Goal: Communication & Community: Answer question/provide support

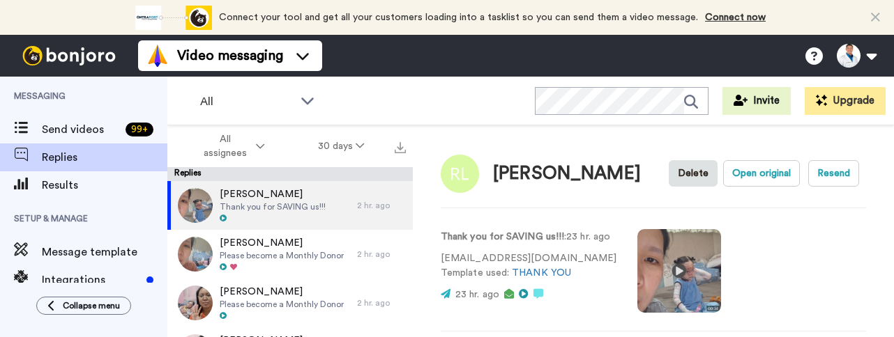
scroll to position [397, 0]
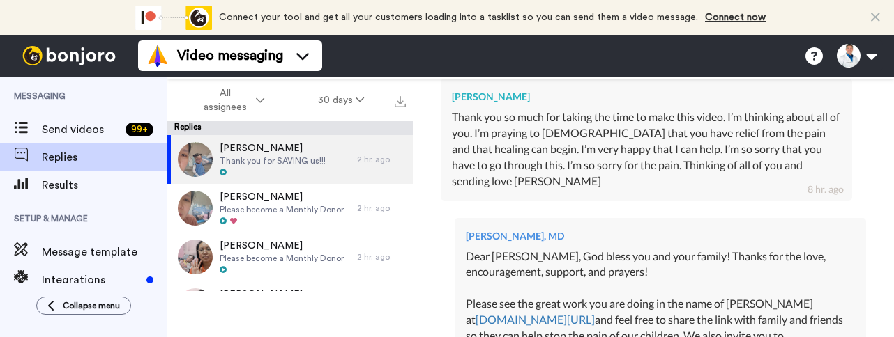
type textarea "x"
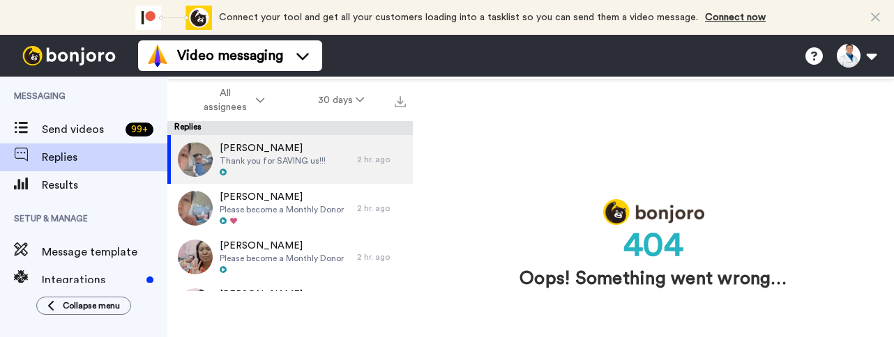
scroll to position [0, 0]
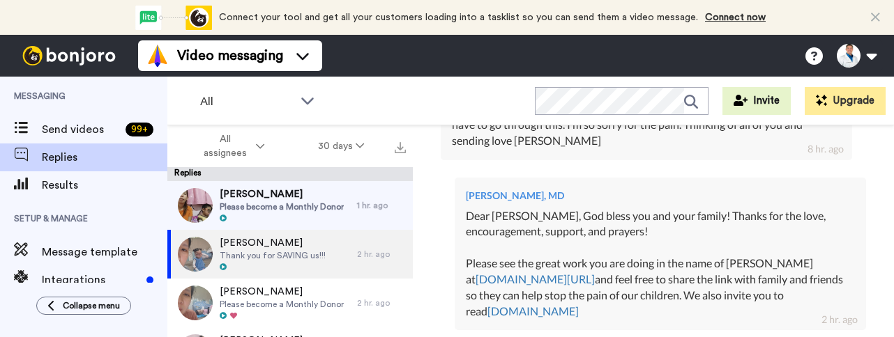
scroll to position [481, 0]
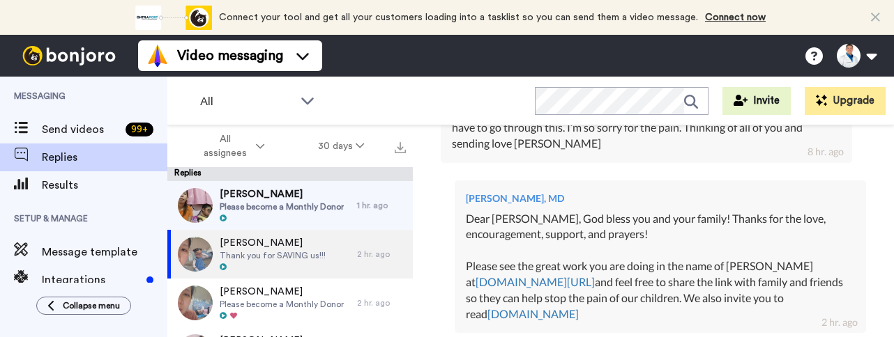
drag, startPoint x: 641, startPoint y: 225, endPoint x: 522, endPoint y: 228, distance: 120.0
click at [522, 228] on div "Dear [PERSON_NAME], God bless you and your family! Thanks for the love, encoura…" at bounding box center [660, 267] width 389 height 112
copy div "[DEMOGRAPHIC_DATA] bless you and your family! Thanks for the love, encouragemen…"
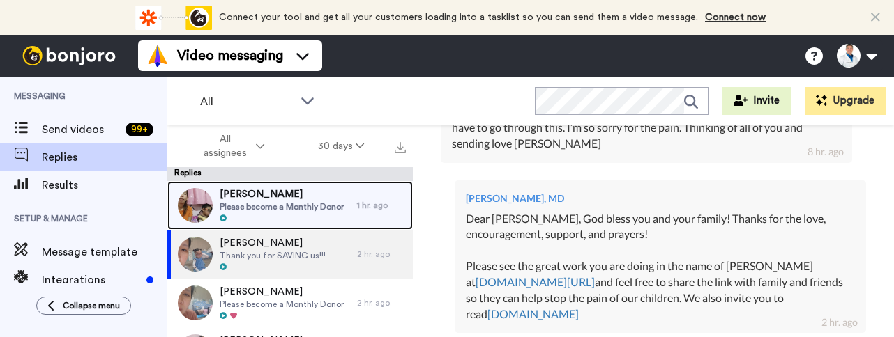
click at [286, 188] on span "[PERSON_NAME]" at bounding box center [282, 195] width 124 height 14
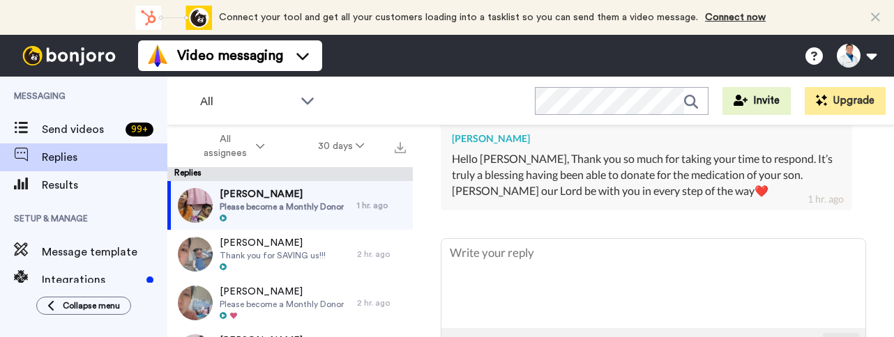
scroll to position [415, 0]
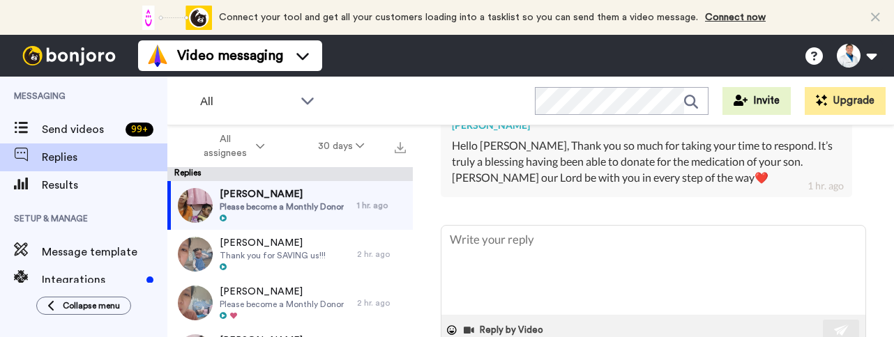
type textarea "x"
type textarea "S"
type textarea "x"
type textarea "Sw"
type textarea "x"
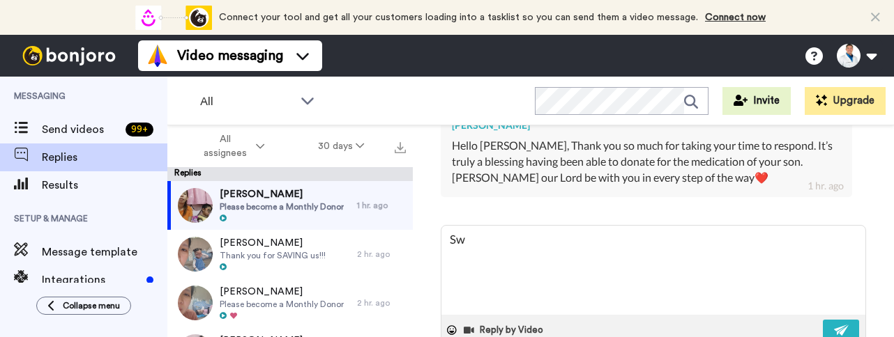
type textarea "Swa"
type textarea "x"
type textarea "Swae"
type textarea "x"
type textarea "Swa"
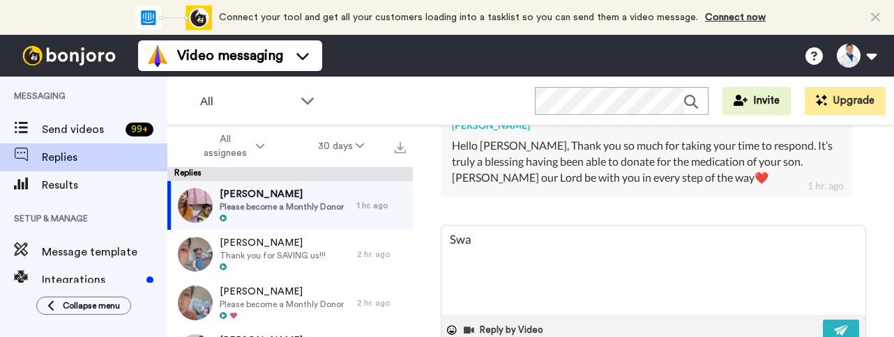
type textarea "x"
type textarea "Sw"
type textarea "x"
type textarea "S"
type textarea "x"
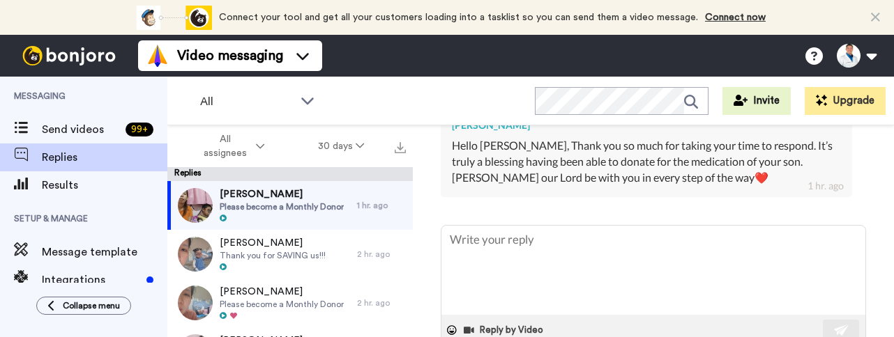
type textarea "x"
type textarea "D"
type textarea "x"
type textarea "De"
type textarea "x"
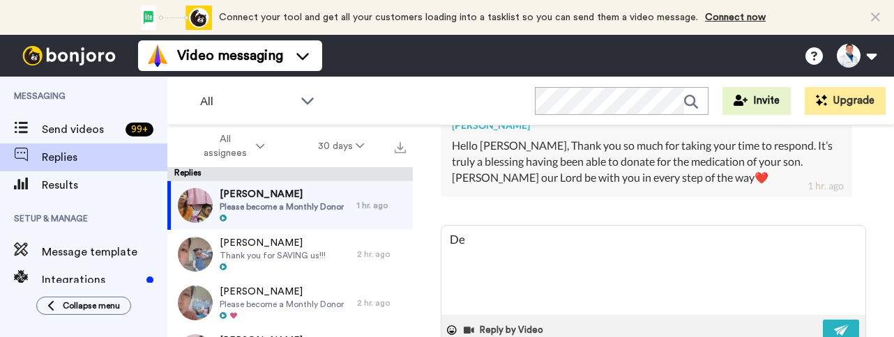
type textarea "Dea"
type textarea "x"
type textarea "Dear"
type textarea "x"
type textarea "Dear"
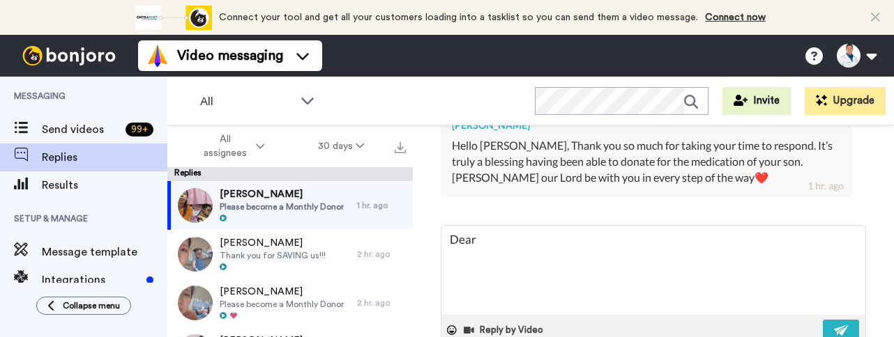
type textarea "x"
type textarea "Dear A"
type textarea "x"
type textarea "Dear As"
type textarea "x"
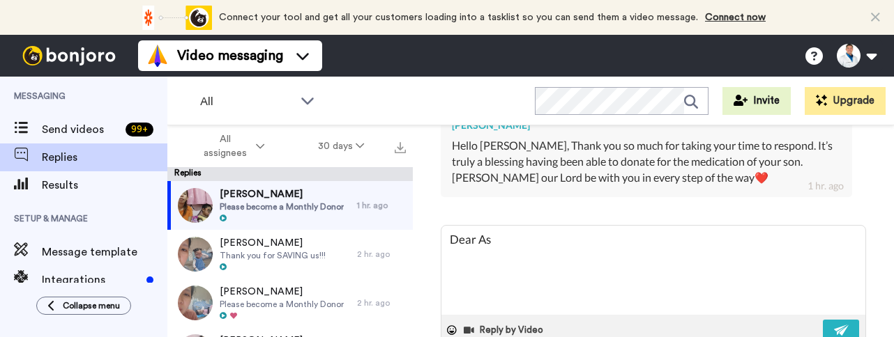
type textarea "Dear Ask"
type textarea "x"
type textarea "Dear Asky"
type textarea "x"
type textarea "Dear Ask"
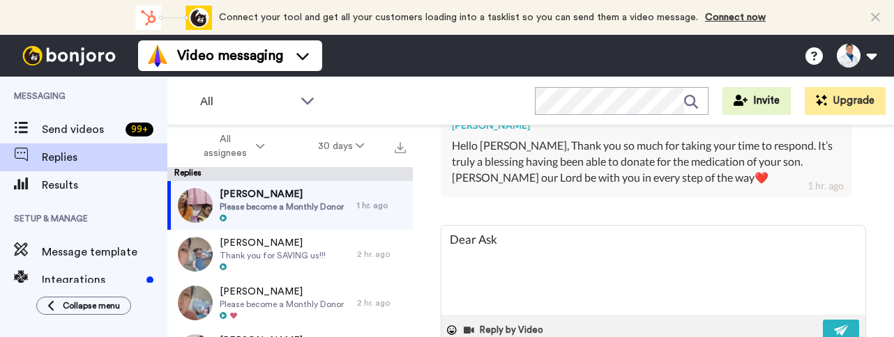
type textarea "x"
type textarea "Dear As"
type textarea "x"
type textarea "Dear [PERSON_NAME]"
type textarea "x"
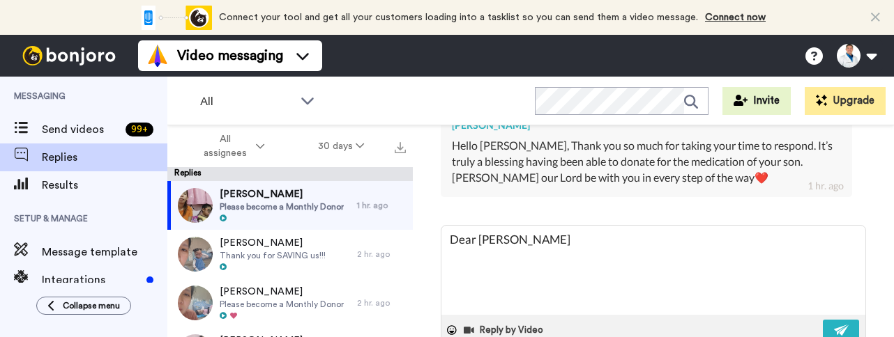
type textarea "Dear [PERSON_NAME]"
type textarea "x"
type textarea "Dear [PERSON_NAME]"
type textarea "x"
type textarea "Dear Ashlym"
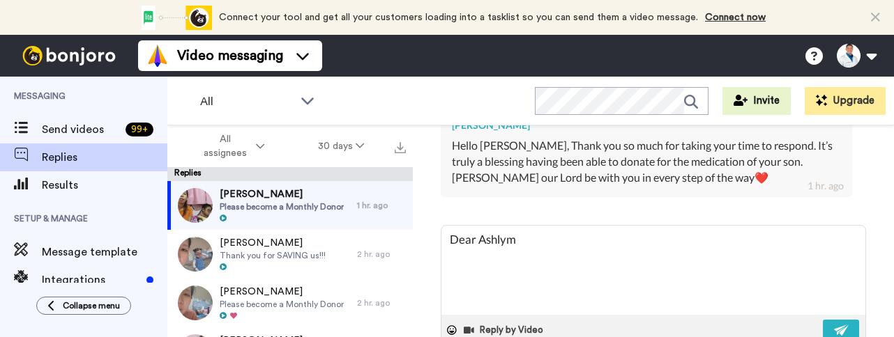
type textarea "x"
type textarea "Dear Ashlym"
type textarea "x"
type textarea "Dear Ashlym God bless you and your family! Thanks for the love, encouragement, …"
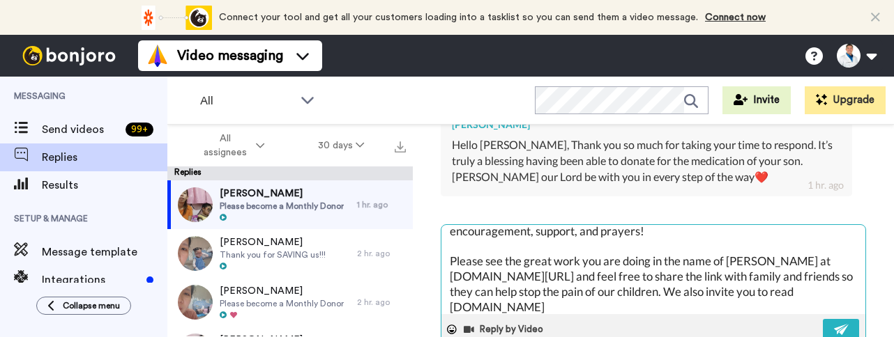
scroll to position [0, 0]
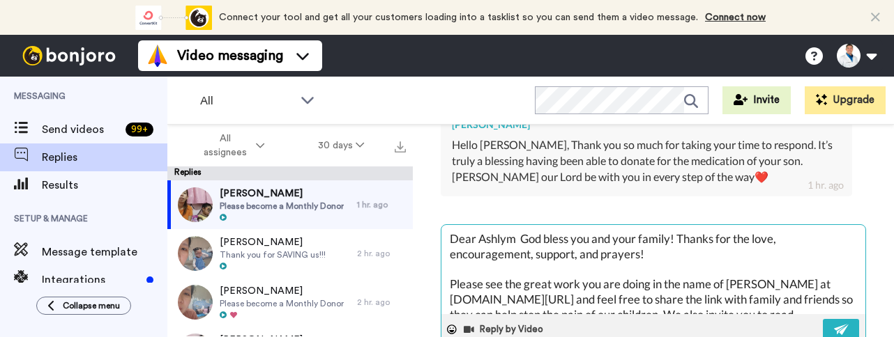
click at [514, 254] on textarea "Dear Ashlym God bless you and your family! Thanks for the love, encouragement, …" at bounding box center [653, 269] width 424 height 89
type textarea "x"
type textarea "Dear Ashly God bless you and your family! Thanks for the love, encouragement, s…"
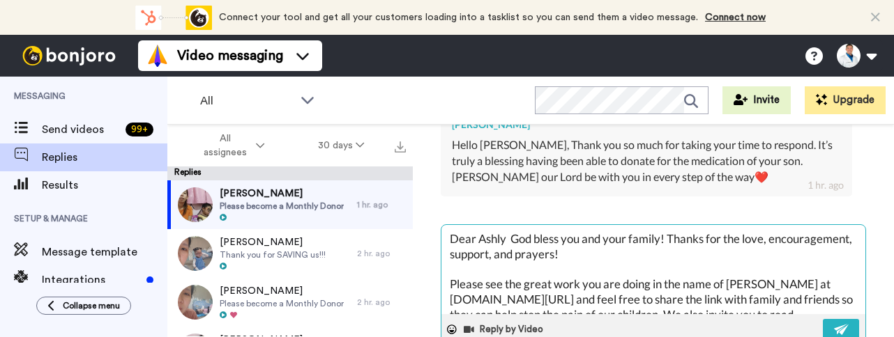
type textarea "x"
type textarea "Dear [PERSON_NAME] God bless you and your family! Thanks for the love, encourag…"
type textarea "x"
type textarea "Dear Ashly God bless you and your family! Thanks for the love, encouragement, s…"
type textarea "x"
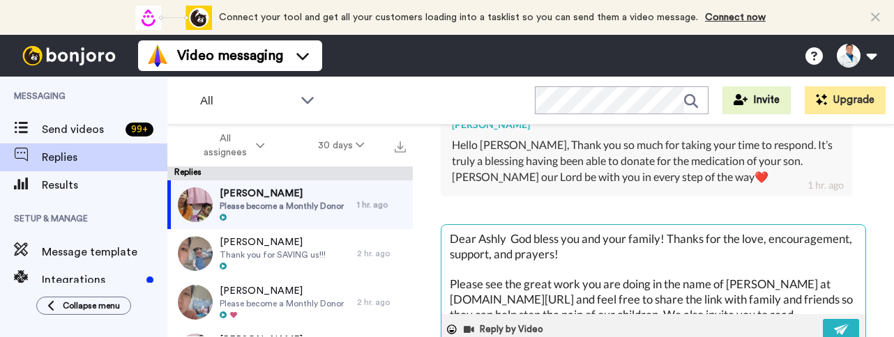
type textarea "Dear [PERSON_NAME], God bless you and your family! Thanks for the love, encoura…"
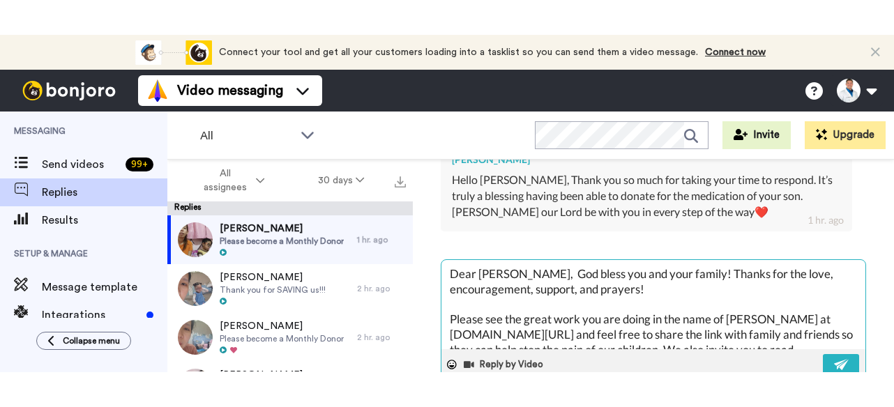
scroll to position [29, 0]
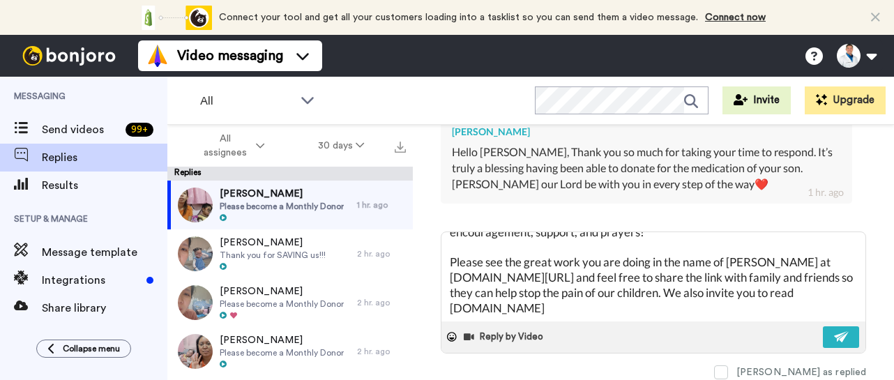
type textarea "x"
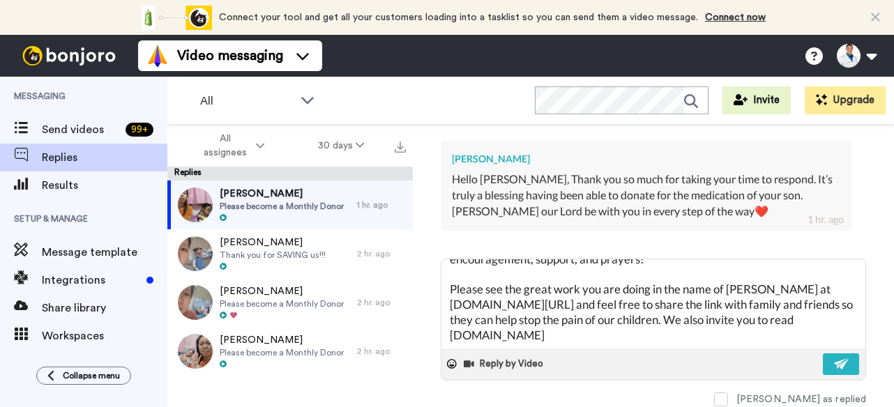
scroll to position [404, 0]
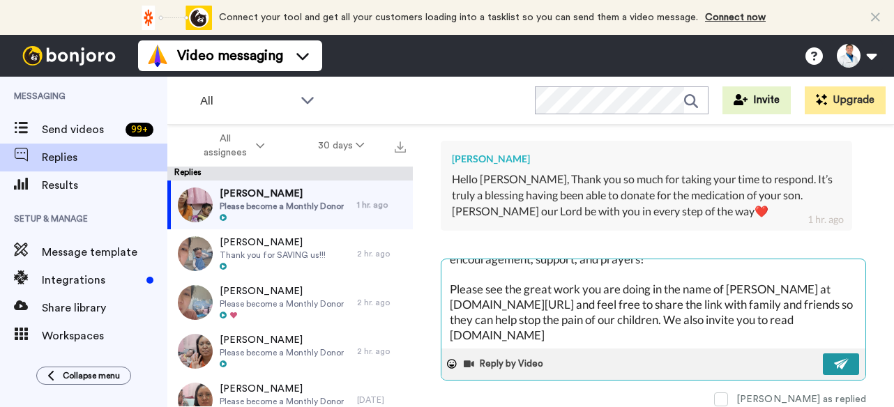
type textarea "Dear [PERSON_NAME], God bless you and your family! Thanks for the love, encoura…"
click at [823, 337] on button at bounding box center [841, 364] width 36 height 22
type textarea "x"
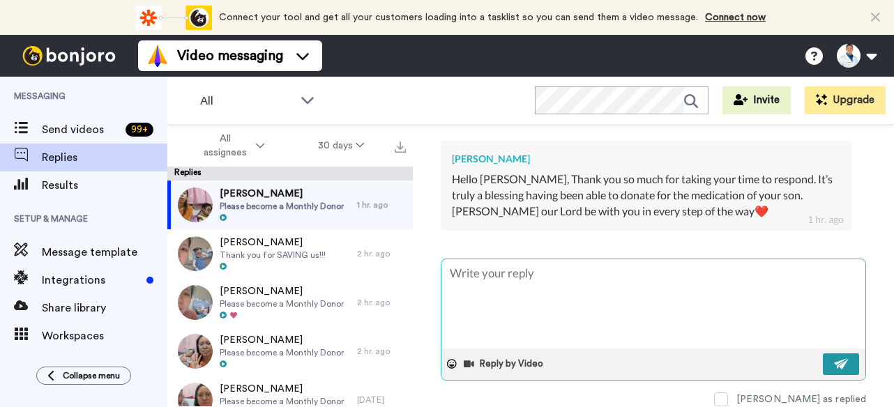
scroll to position [0, 0]
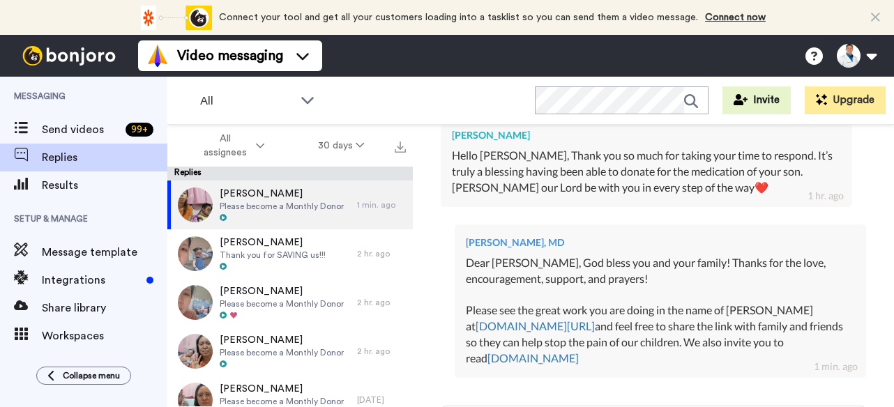
type textarea "x"
